Goal: Navigation & Orientation: Go to known website

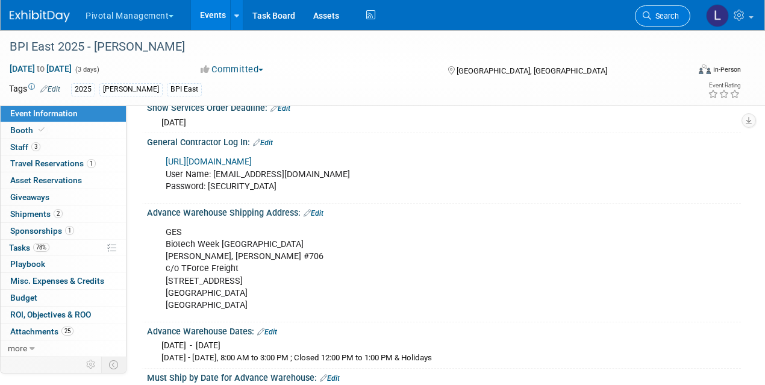
click at [646, 17] on icon at bounding box center [647, 15] width 8 height 8
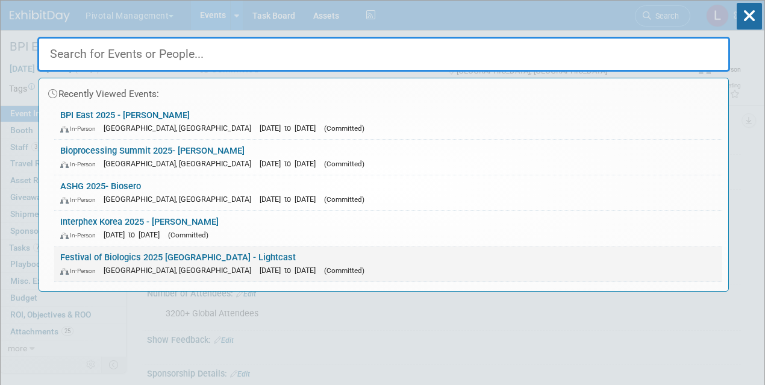
click at [169, 255] on link "Festival of Biologics 2025 Basel - Lightcast In-Person Basel, Switzerland Sep 3…" at bounding box center [388, 263] width 668 height 35
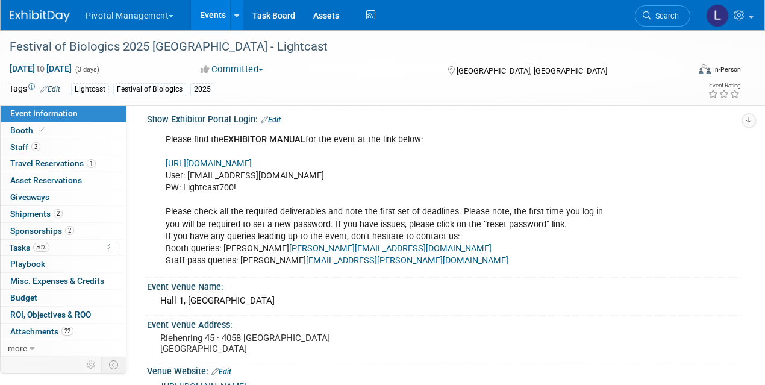
scroll to position [1225, 0]
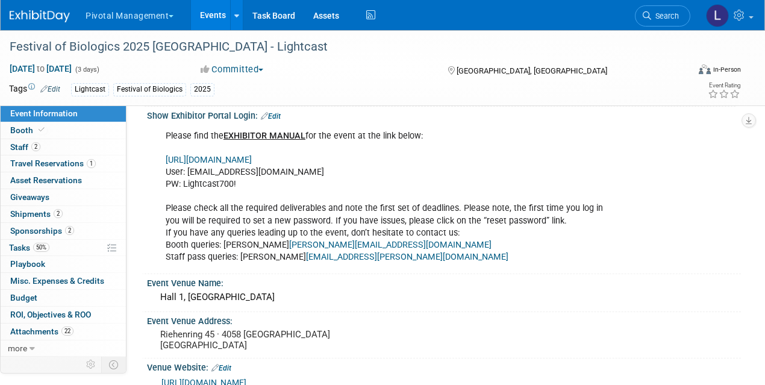
click at [252, 155] on link "[URL][DOMAIN_NAME]" at bounding box center [209, 160] width 86 height 10
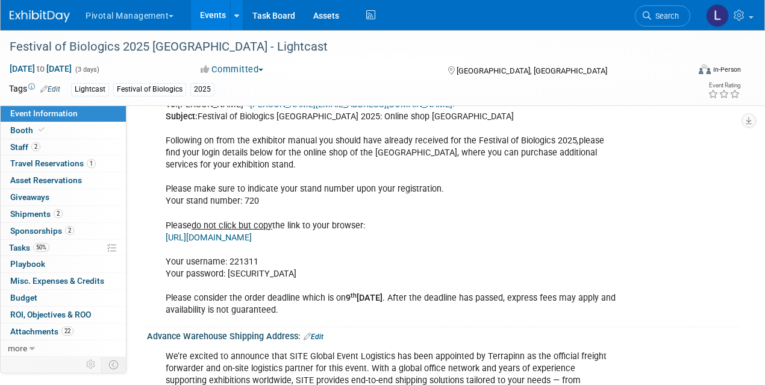
scroll to position [1696, 0]
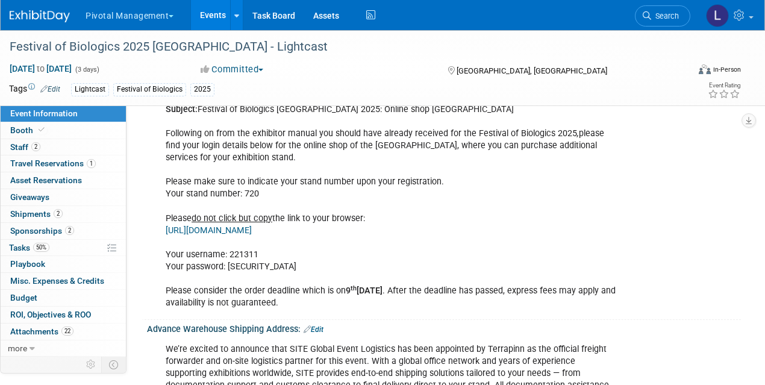
click at [252, 225] on link "[URL][DOMAIN_NAME]" at bounding box center [209, 230] width 86 height 10
